Goal: Task Accomplishment & Management: Use online tool/utility

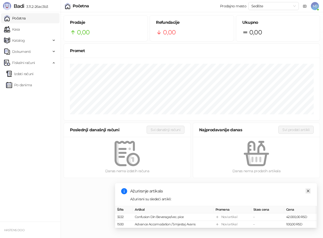
click at [309, 189] on icon "close" at bounding box center [309, 191] width 4 height 4
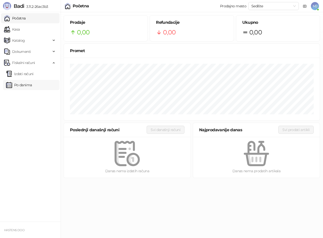
click at [24, 84] on link "Po danima" at bounding box center [19, 85] width 26 height 10
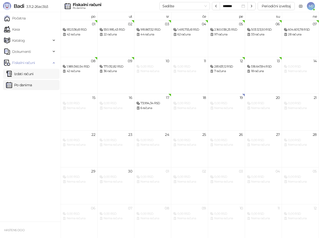
click at [19, 73] on link "Izdati računi" at bounding box center [20, 74] width 28 height 10
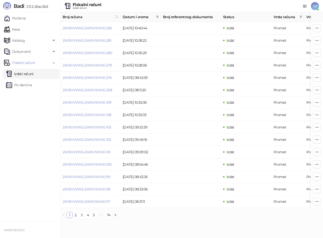
click at [82, 5] on div "Fiskalni računi" at bounding box center [87, 5] width 29 height 4
click at [101, 5] on div "Fiskalni računi" at bounding box center [87, 5] width 29 height 4
drag, startPoint x: 104, startPoint y: 5, endPoint x: 72, endPoint y: 4, distance: 31.3
click at [72, 4] on div "Fiskalni računi Izdati računi MJ" at bounding box center [161, 6] width 315 height 12
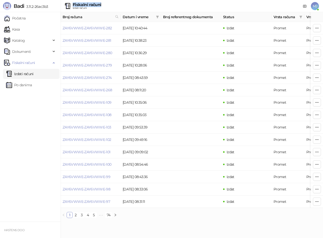
click at [89, 6] on div "Fiskalni računi" at bounding box center [87, 5] width 29 height 4
